Goal: Information Seeking & Learning: Learn about a topic

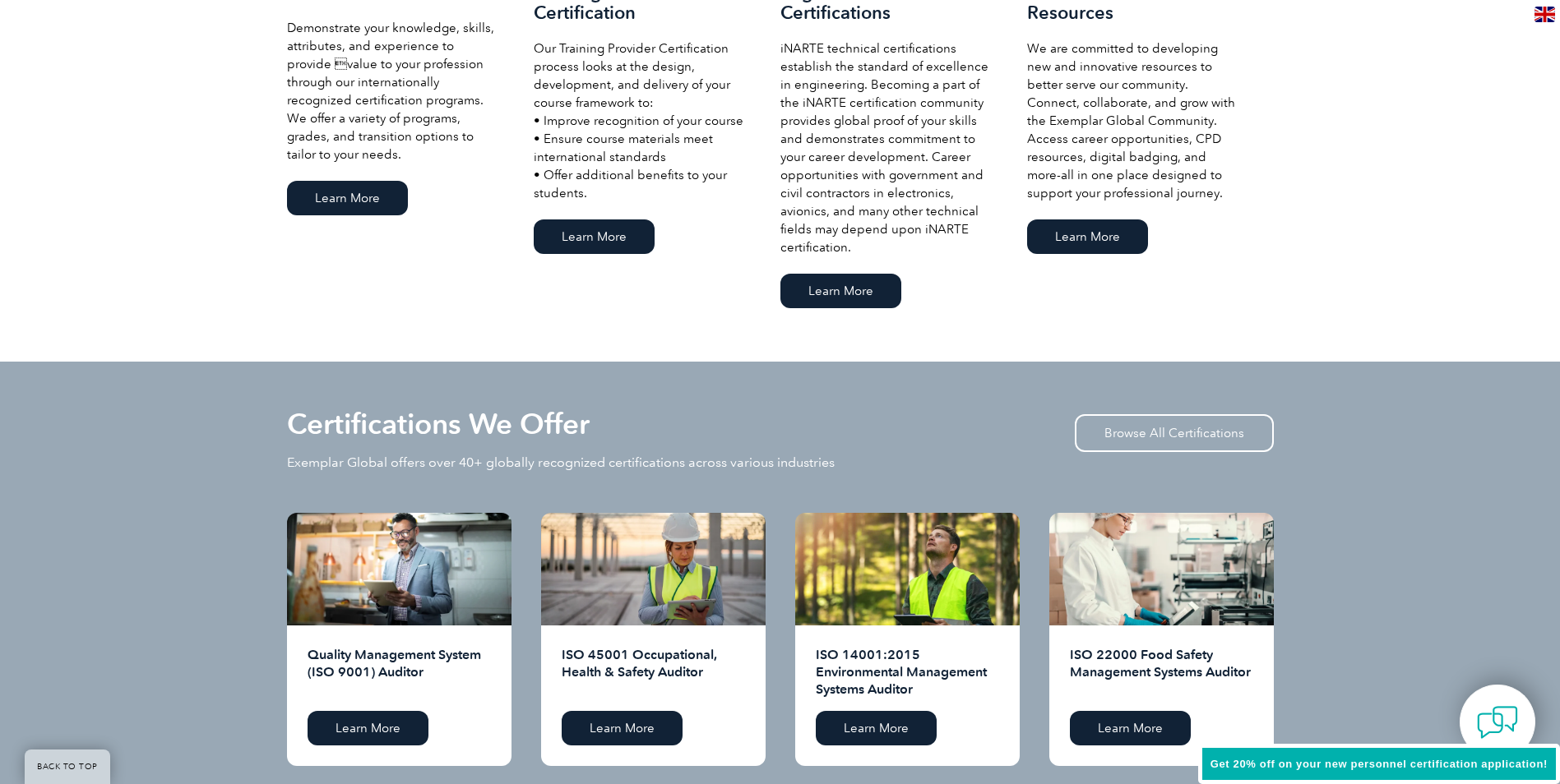
scroll to position [1069, 0]
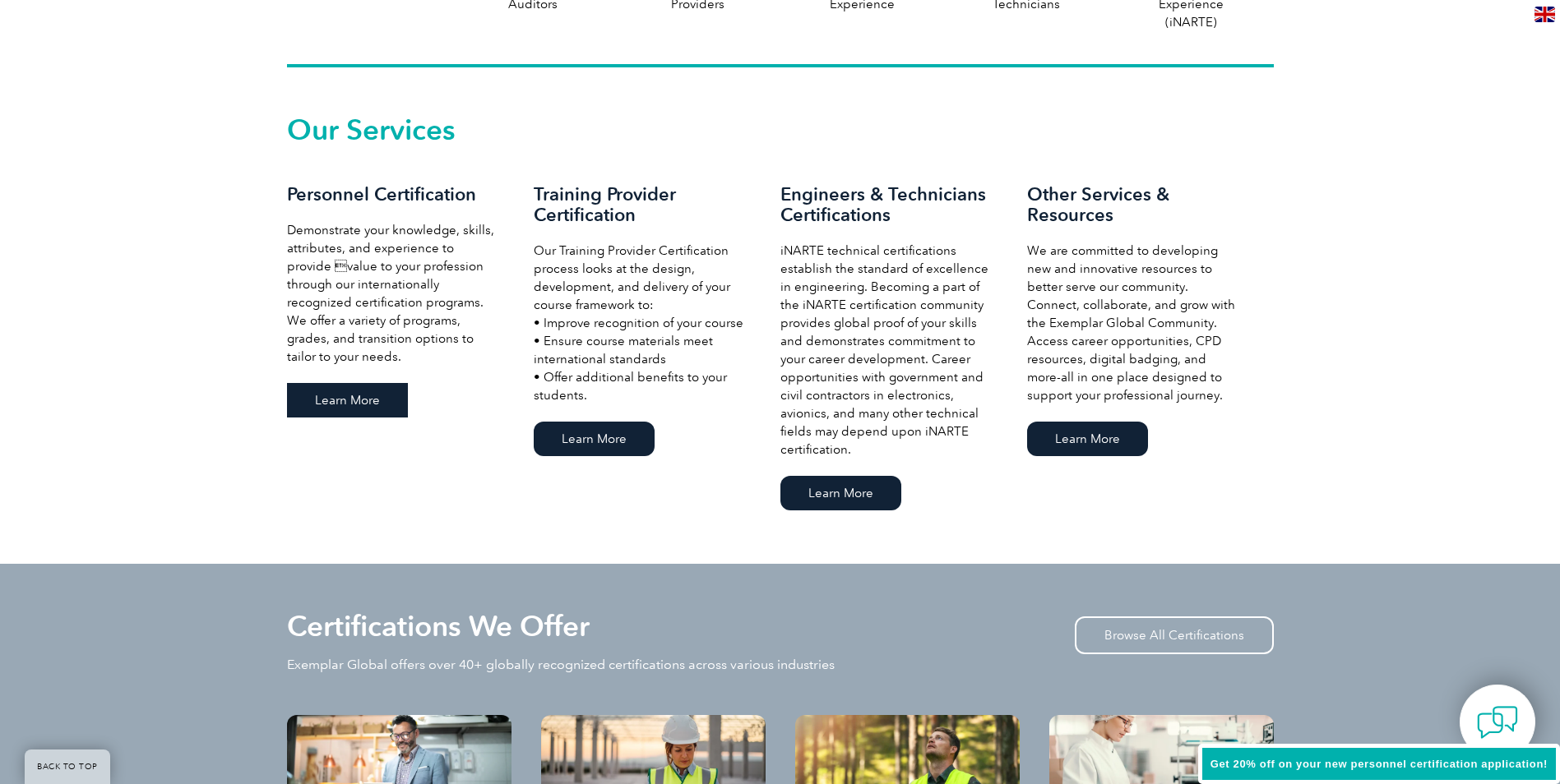
click at [340, 395] on link "Learn More" at bounding box center [347, 400] width 121 height 34
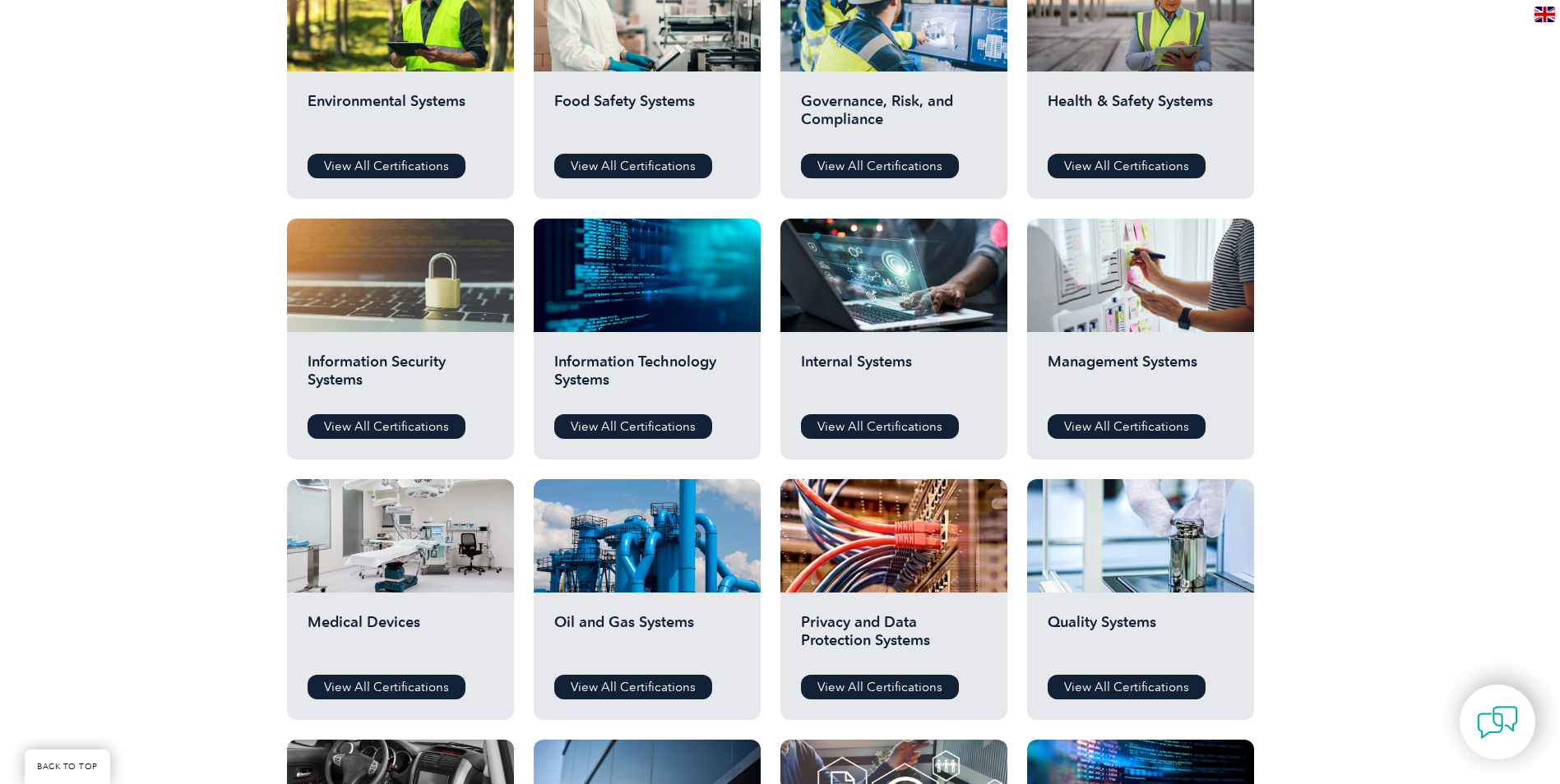
scroll to position [658, 0]
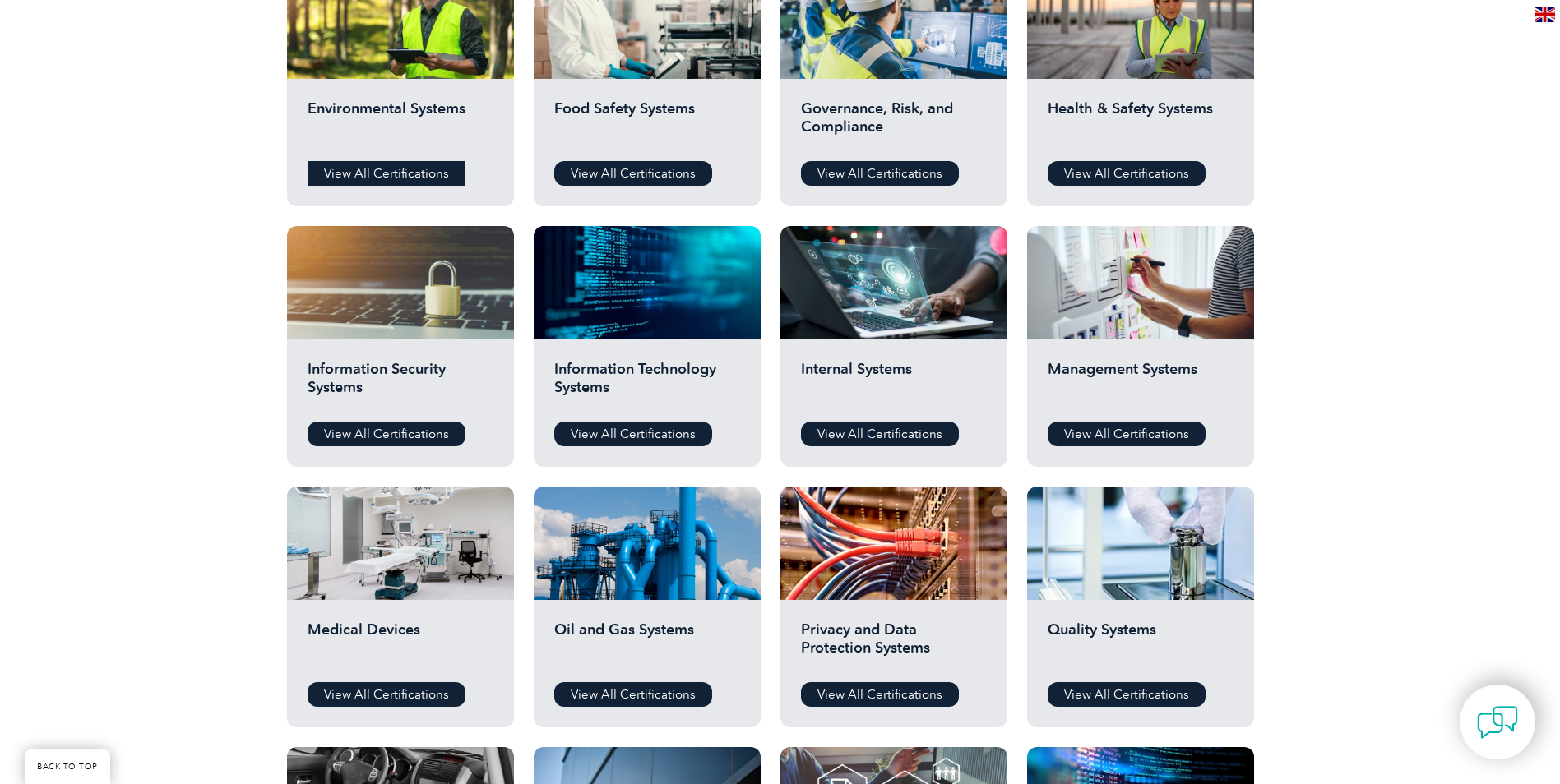
click at [422, 169] on link "View All Certifications" at bounding box center [386, 173] width 158 height 25
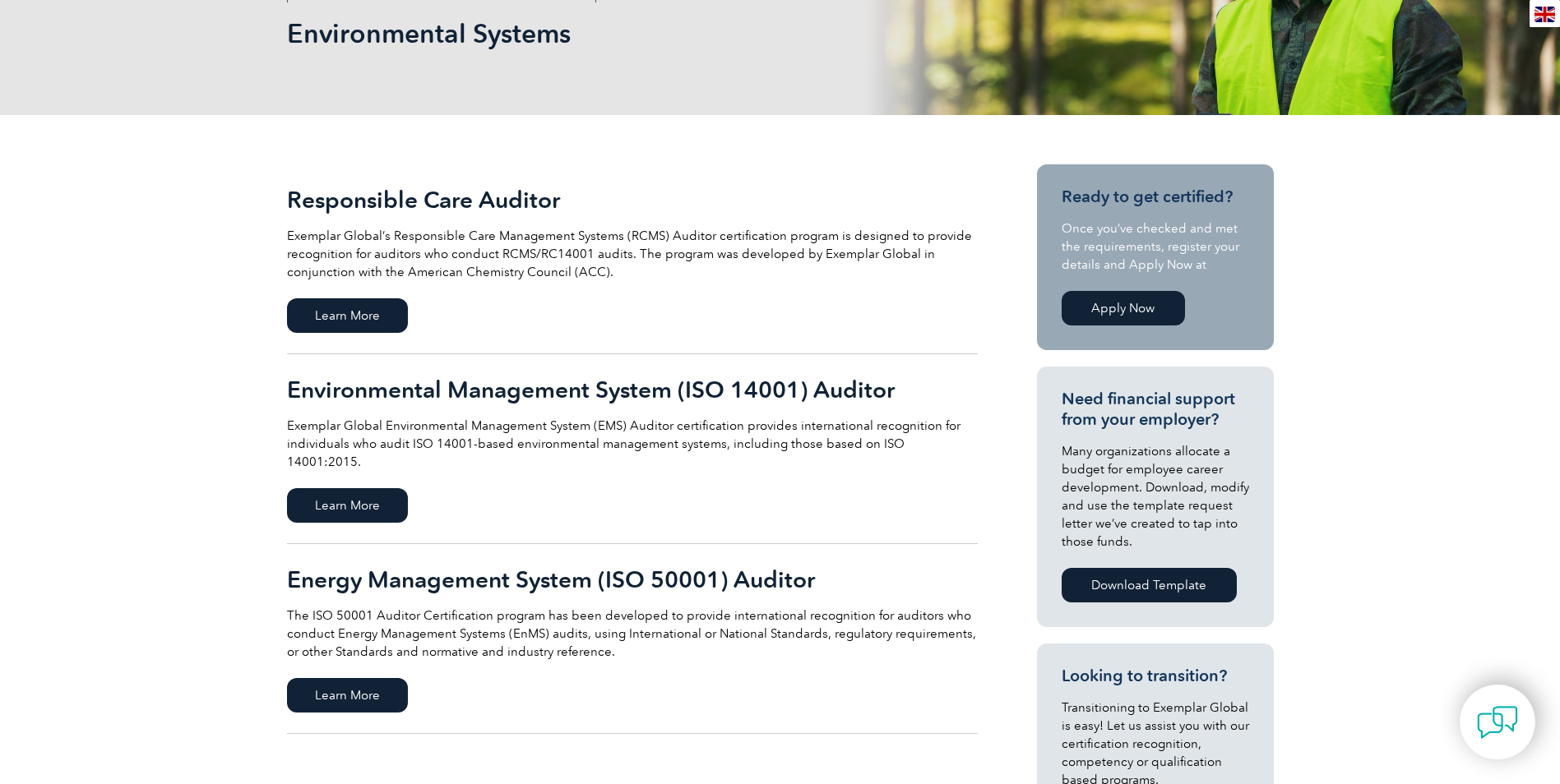
scroll to position [328, 0]
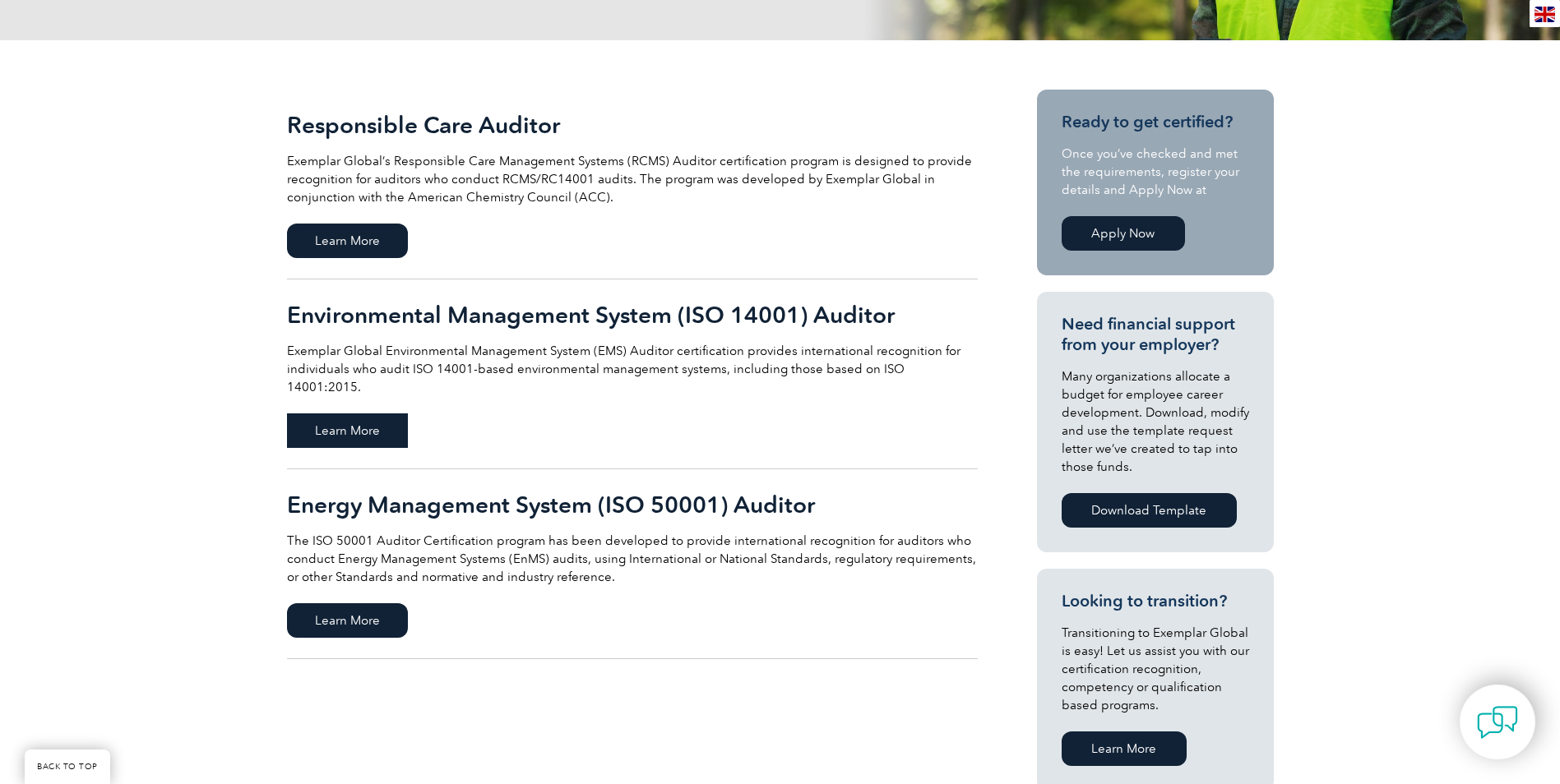
click at [368, 414] on span "Learn More" at bounding box center [347, 431] width 121 height 34
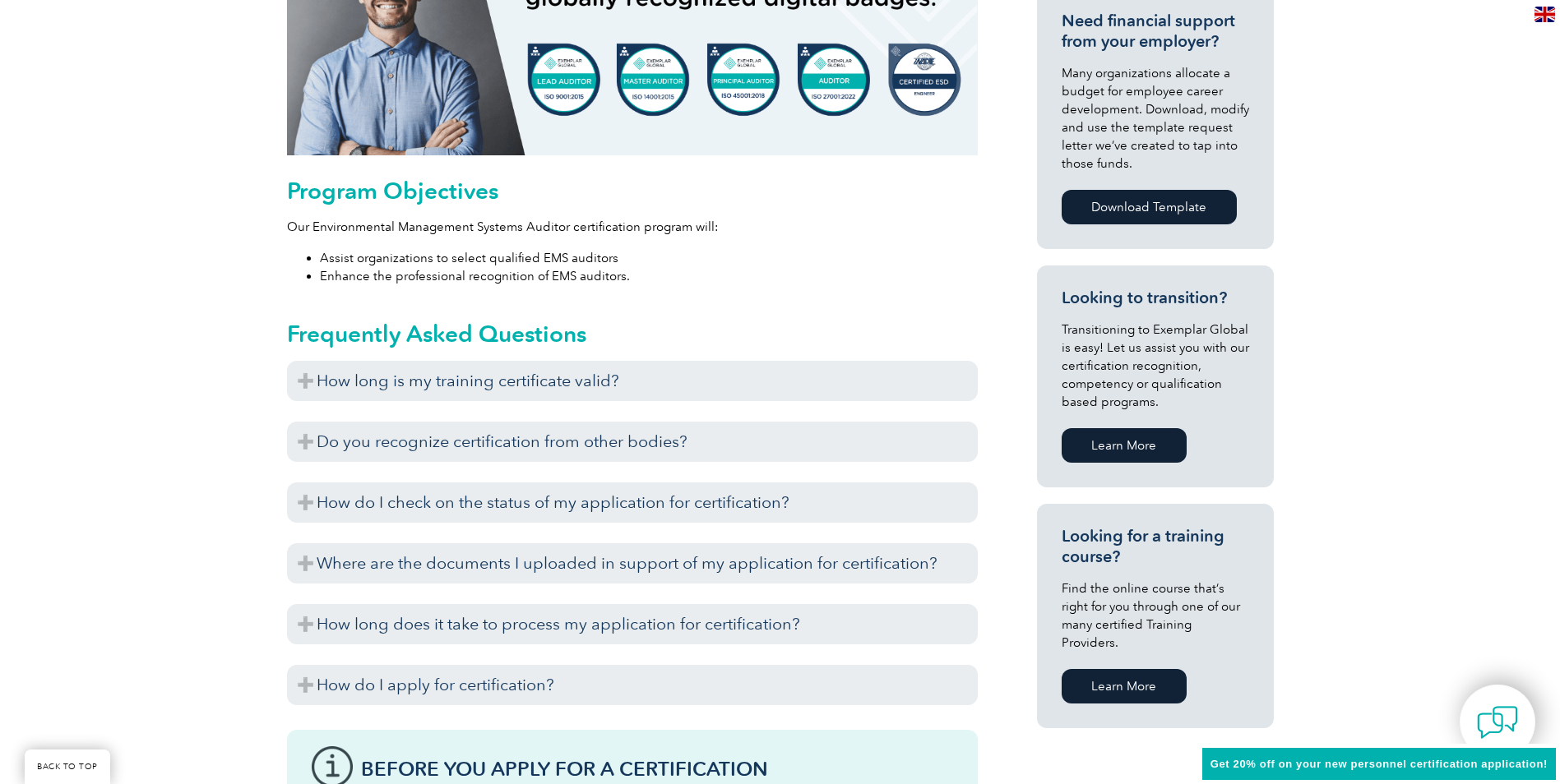
scroll to position [863, 0]
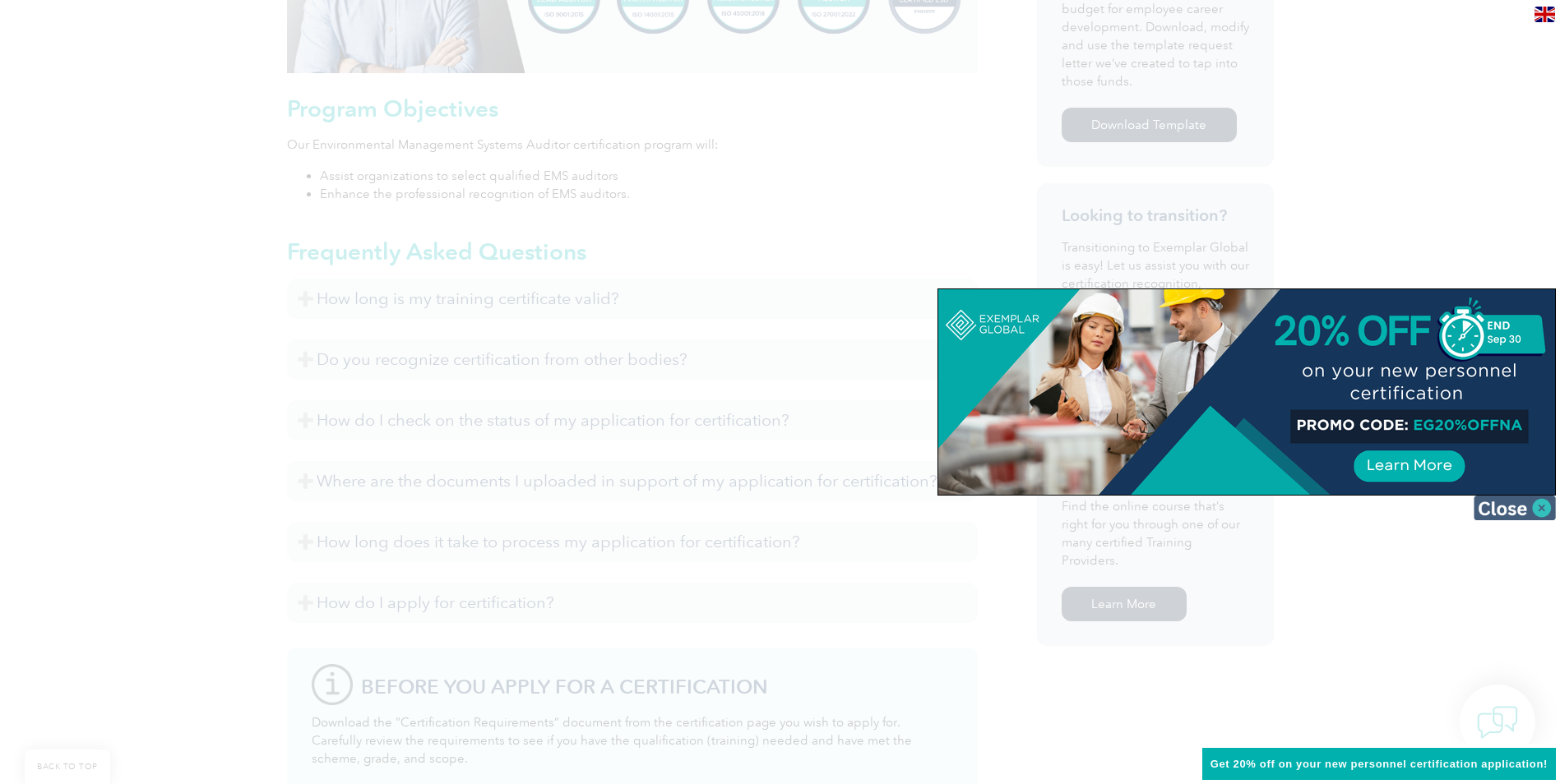
click at [1543, 506] on img at bounding box center [1515, 508] width 82 height 25
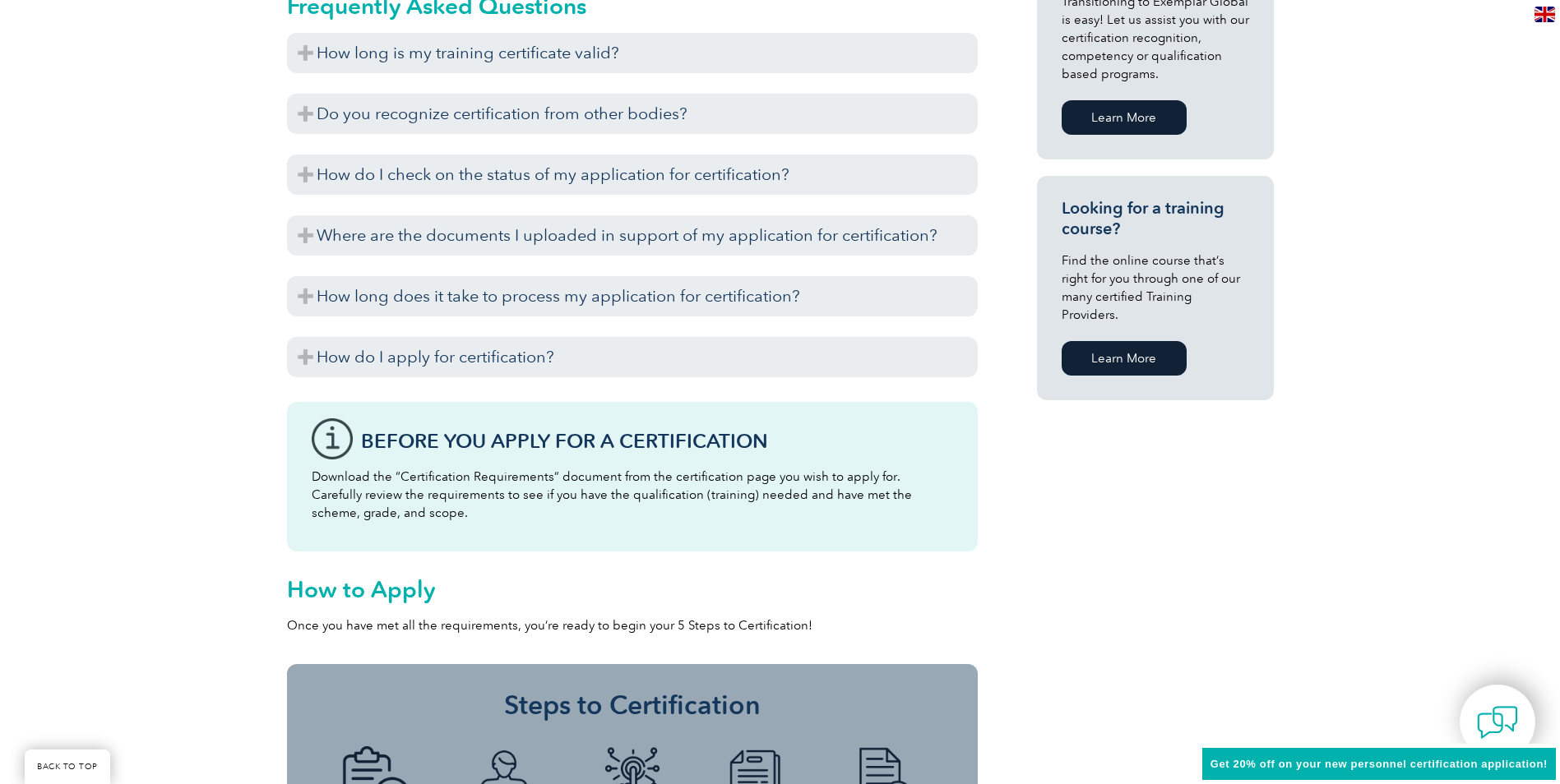
scroll to position [1110, 0]
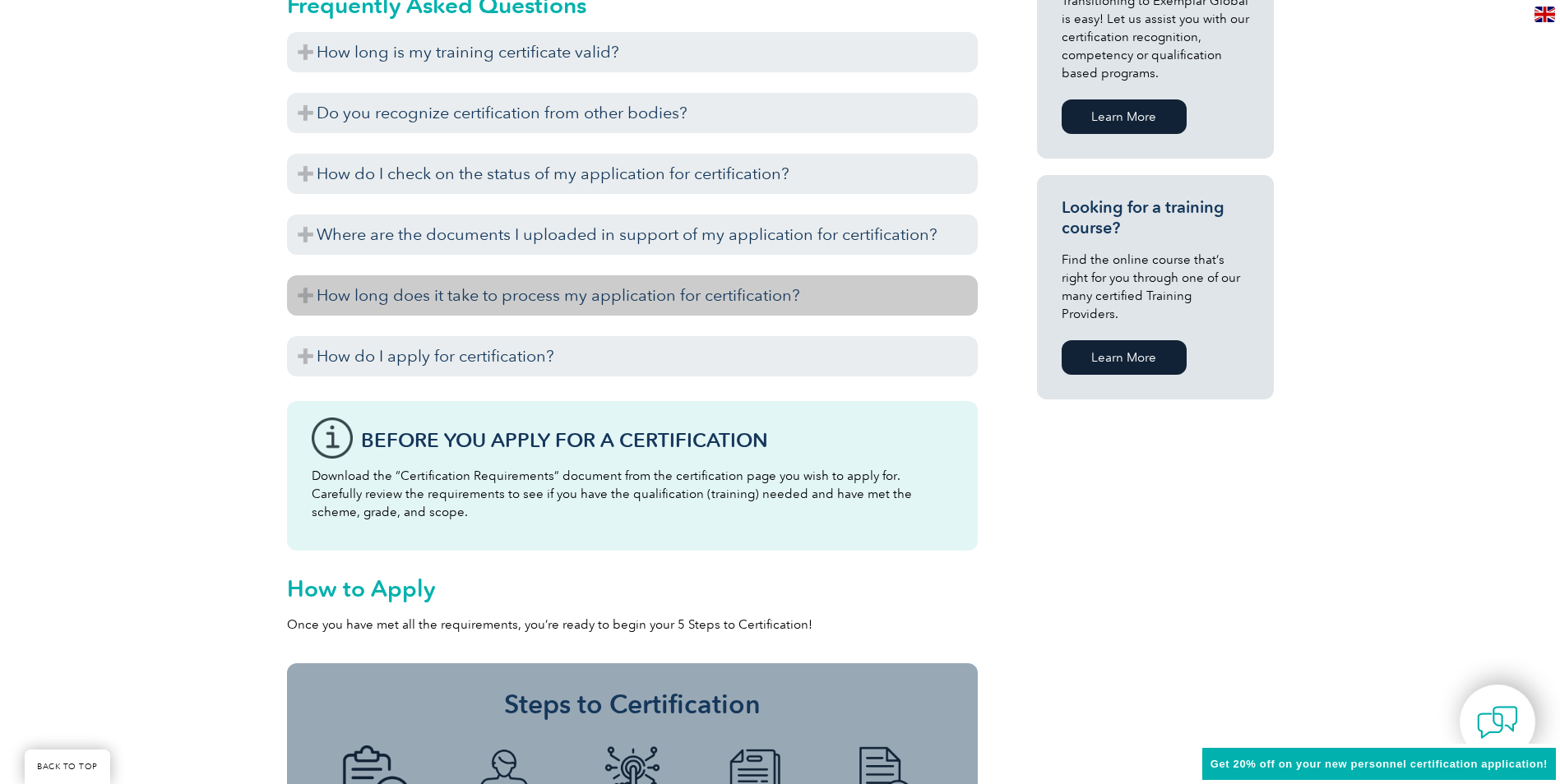
click at [308, 287] on h3 "How long does it take to process my application for certification?" at bounding box center [632, 295] width 690 height 40
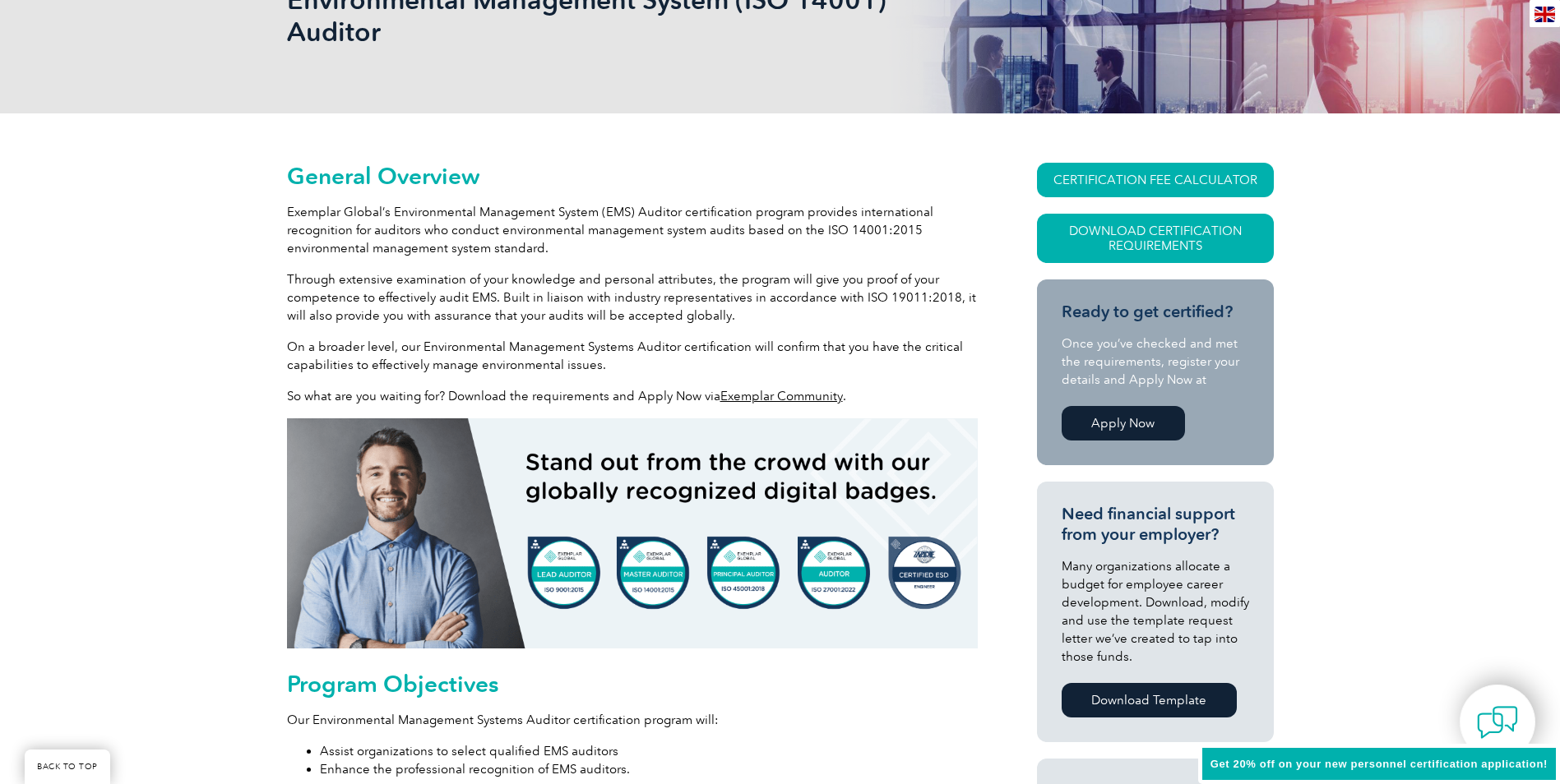
scroll to position [0, 0]
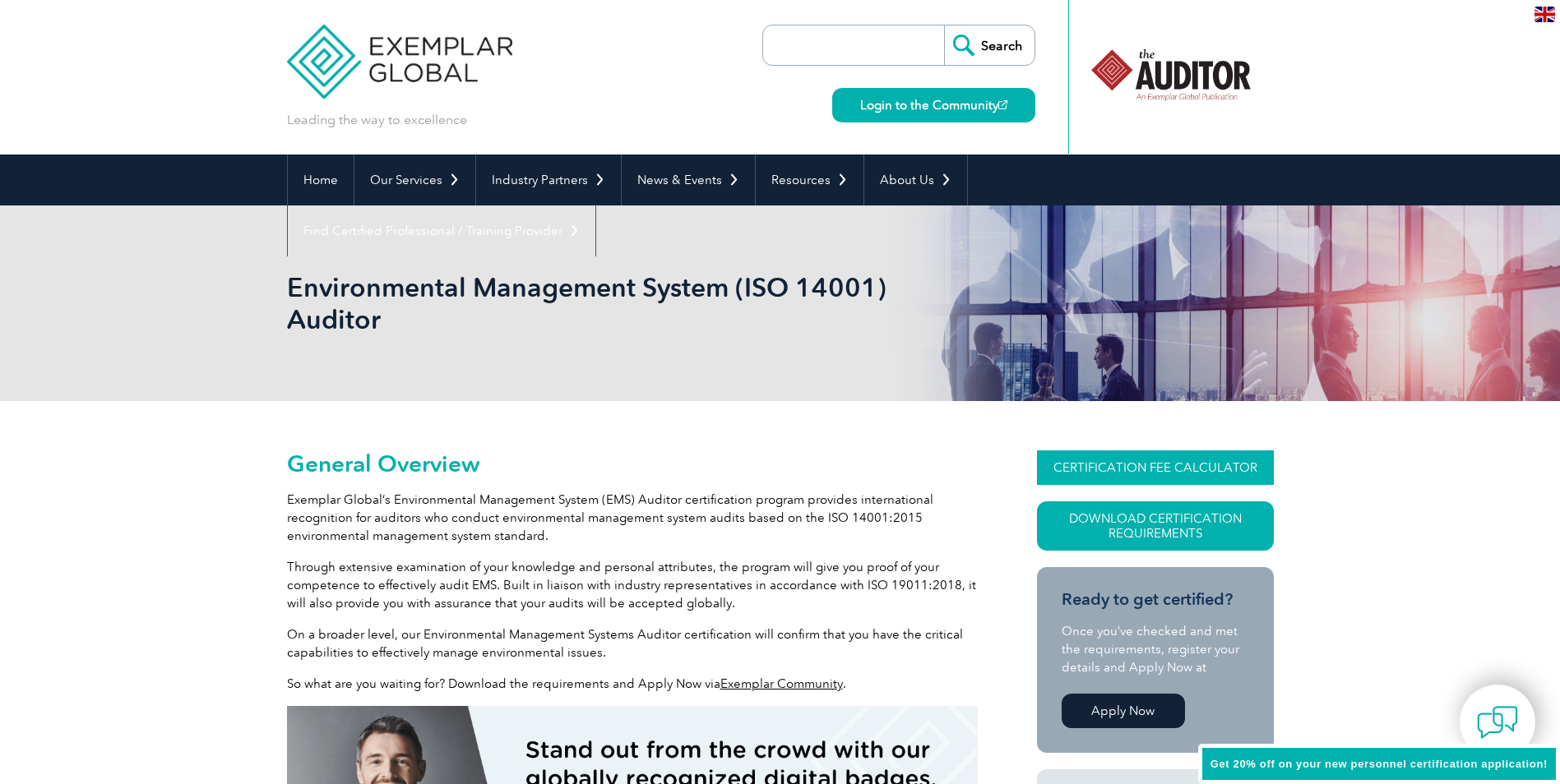
click at [1190, 467] on link "CERTIFICATION FEE CALCULATOR" at bounding box center [1155, 467] width 236 height 34
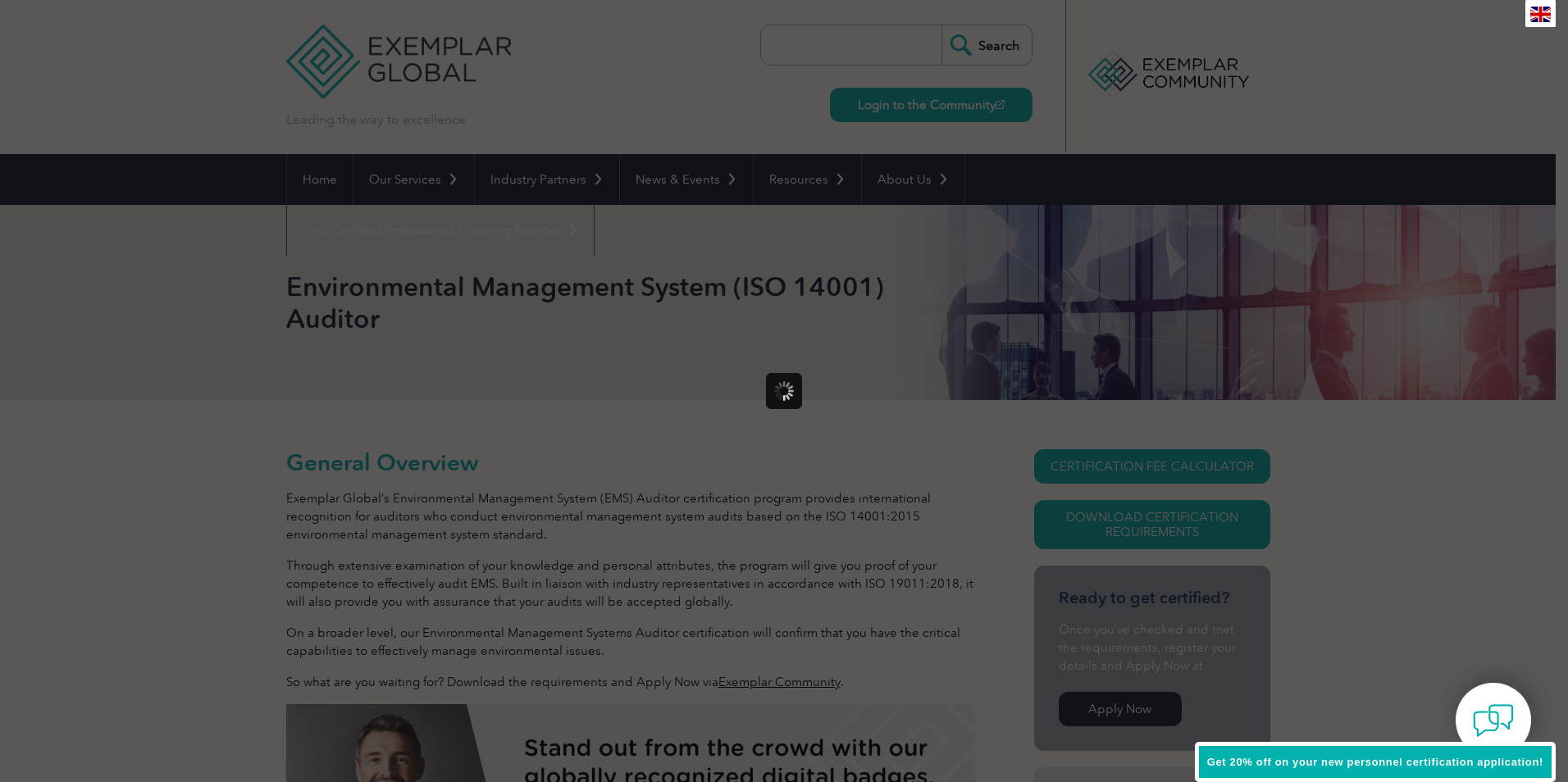
click at [461, 528] on div at bounding box center [784, 391] width 1568 height 782
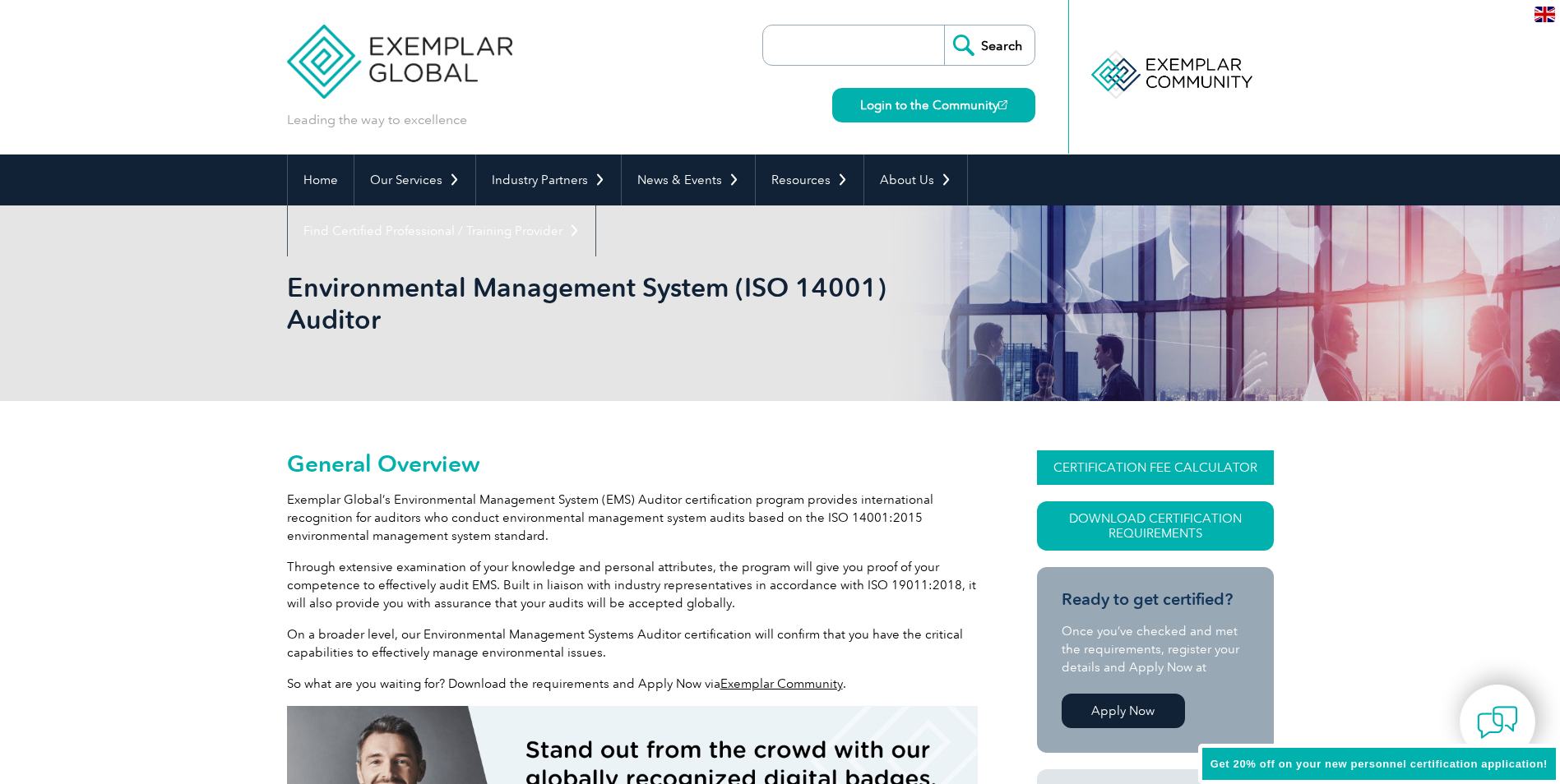
click at [1164, 464] on link "CERTIFICATION FEE CALCULATOR" at bounding box center [1155, 467] width 236 height 34
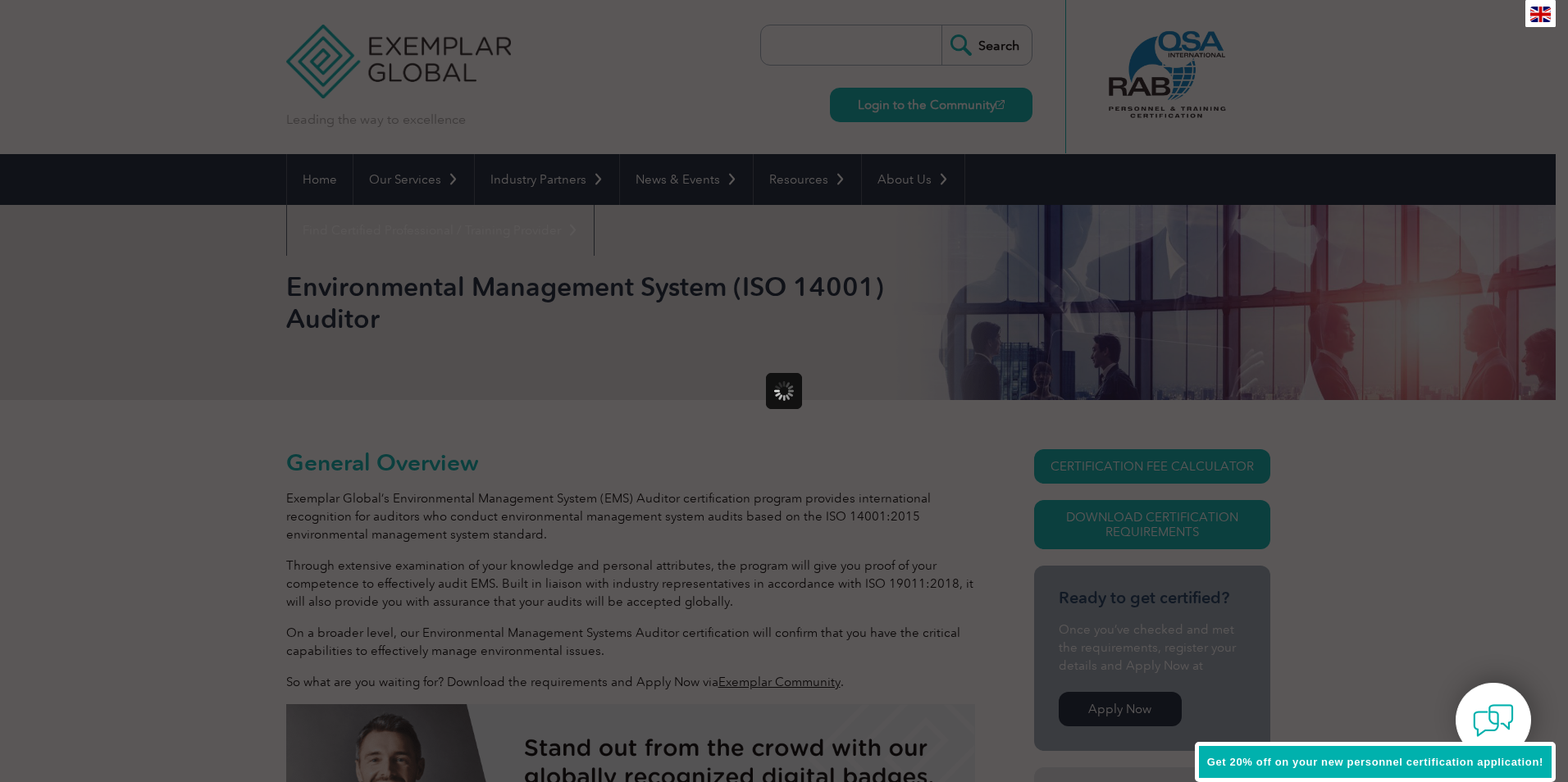
click at [438, 513] on div at bounding box center [784, 391] width 1568 height 782
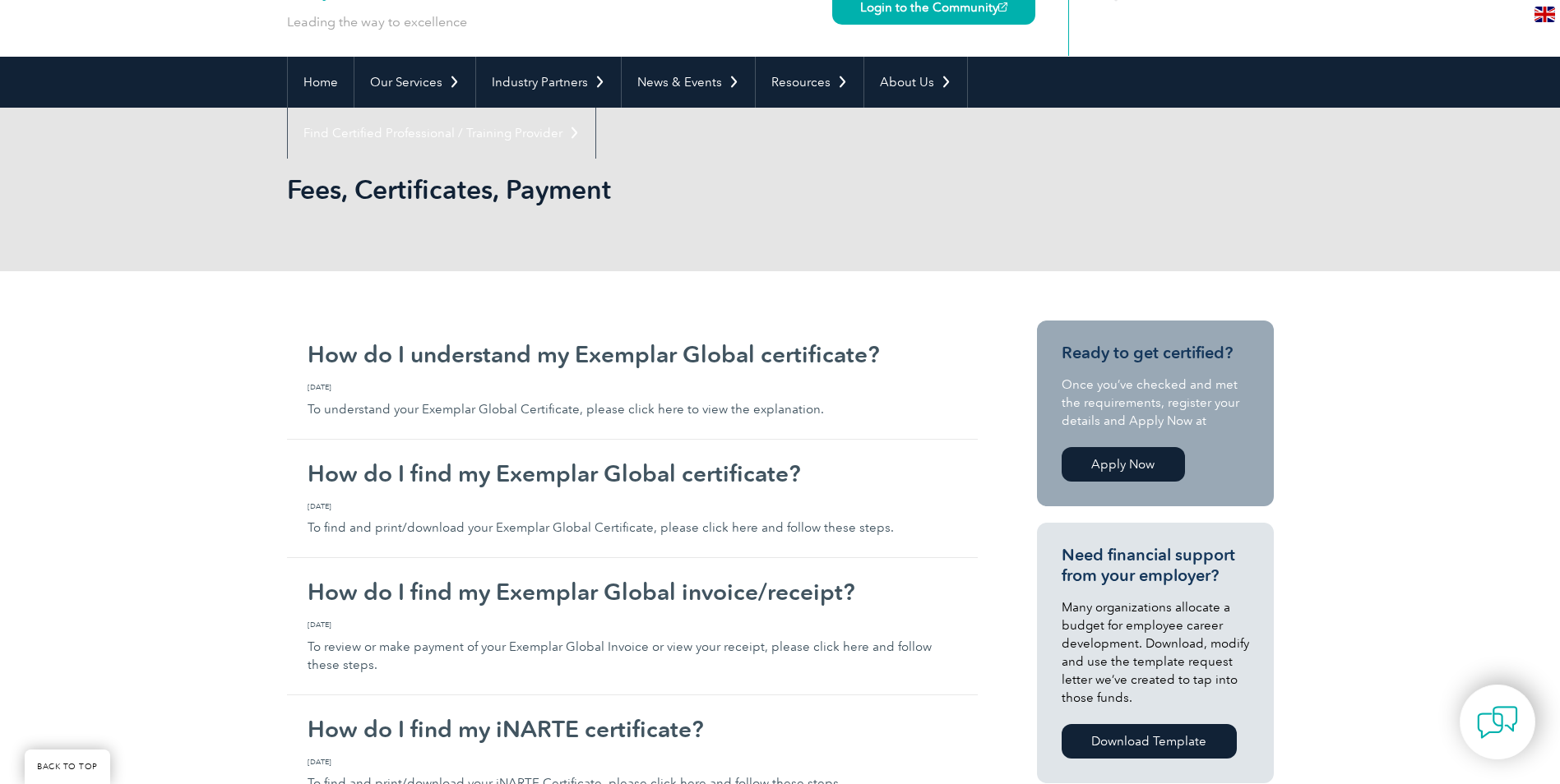
scroll to position [82, 0]
